Goal: Task Accomplishment & Management: Use online tool/utility

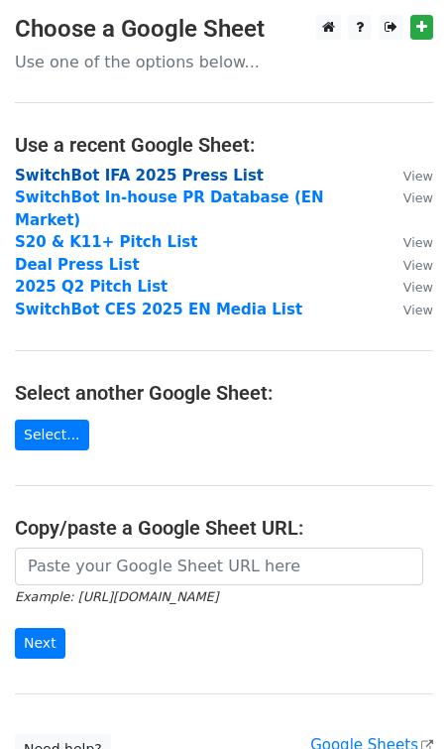
click at [175, 170] on strong "SwitchBot IFA 2025 Press List" at bounding box center [139, 176] width 249 height 18
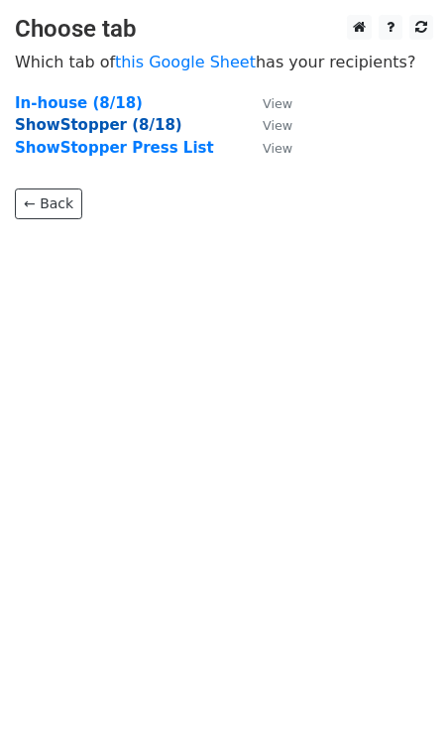
click at [135, 124] on strong "ShowStopper (8/18)" at bounding box center [99, 125] width 168 height 18
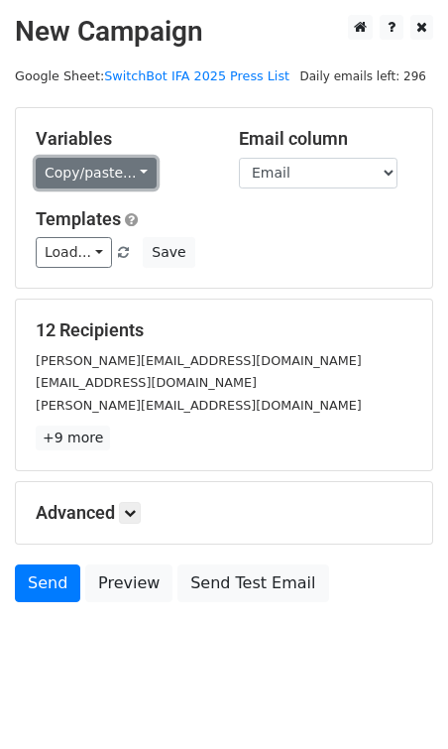
click at [132, 177] on link "Copy/paste..." at bounding box center [96, 173] width 121 height 31
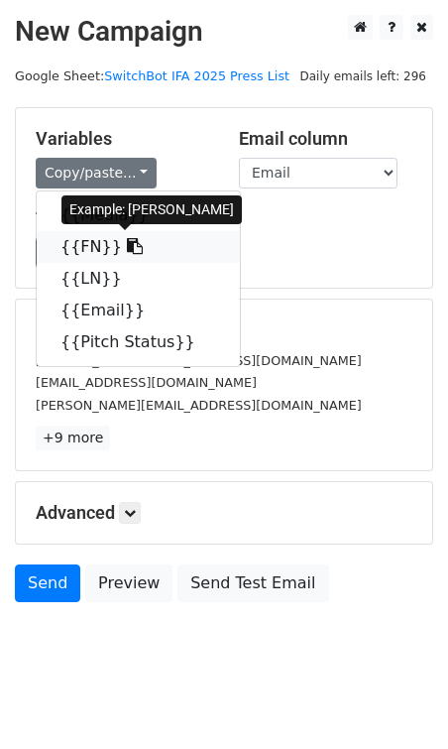
click at [94, 249] on link "{{FN}}" at bounding box center [138, 247] width 203 height 32
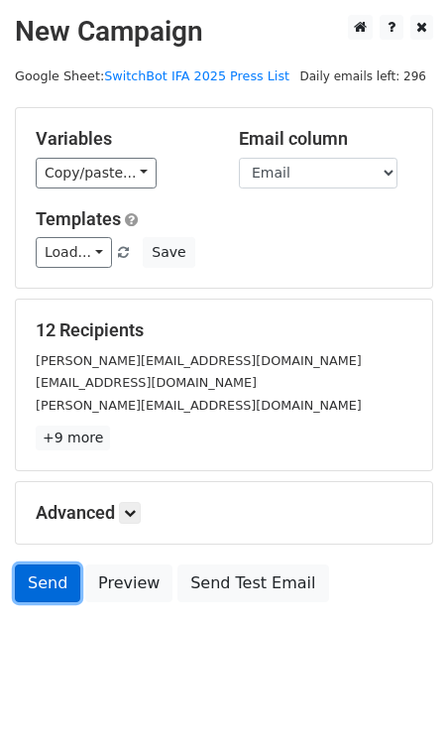
click at [49, 593] on link "Send" at bounding box center [47, 583] width 65 height 38
